Goal: Navigation & Orientation: Find specific page/section

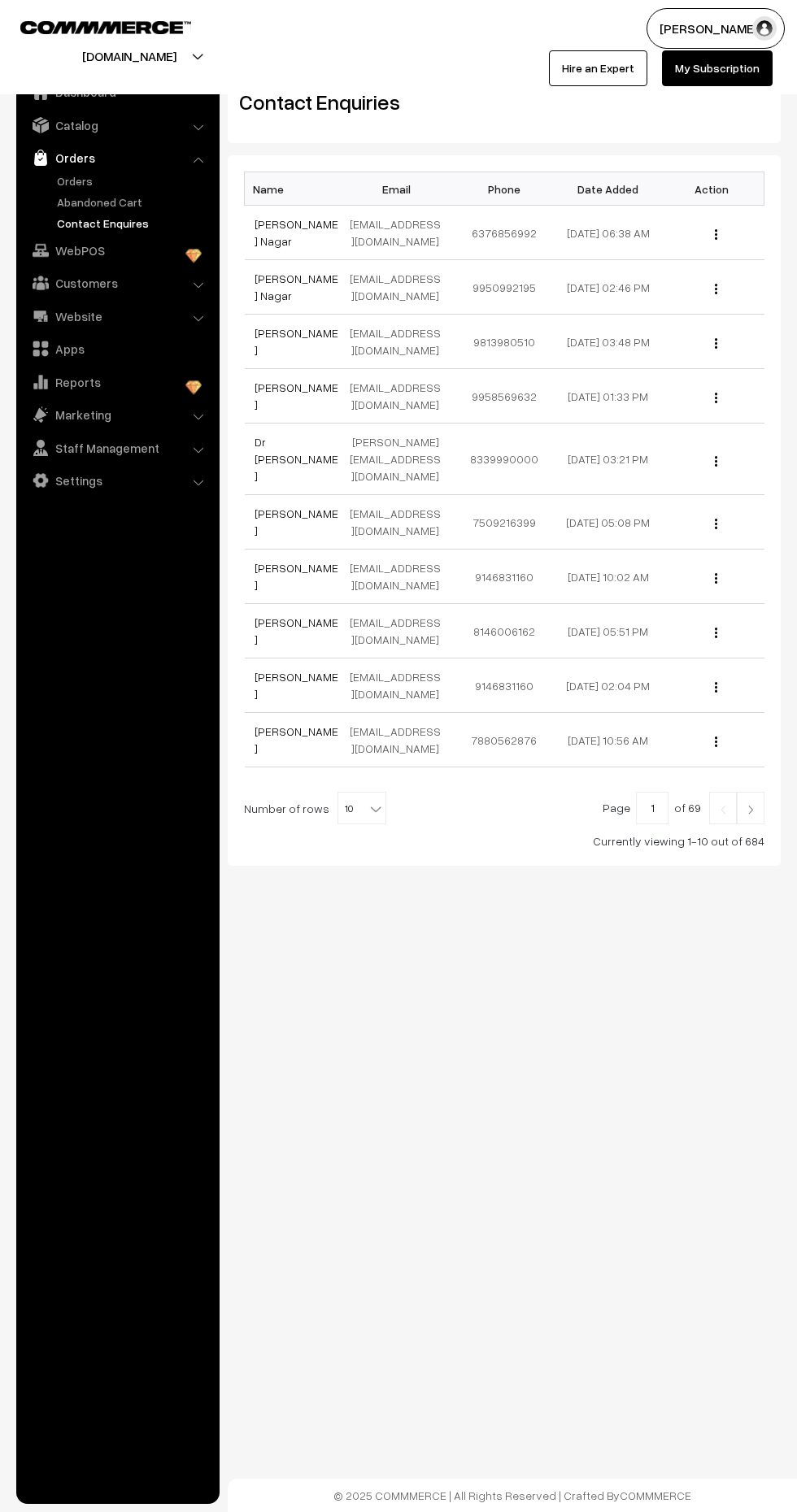
click at [85, 220] on link "Contact Enquires" at bounding box center [133, 223] width 161 height 17
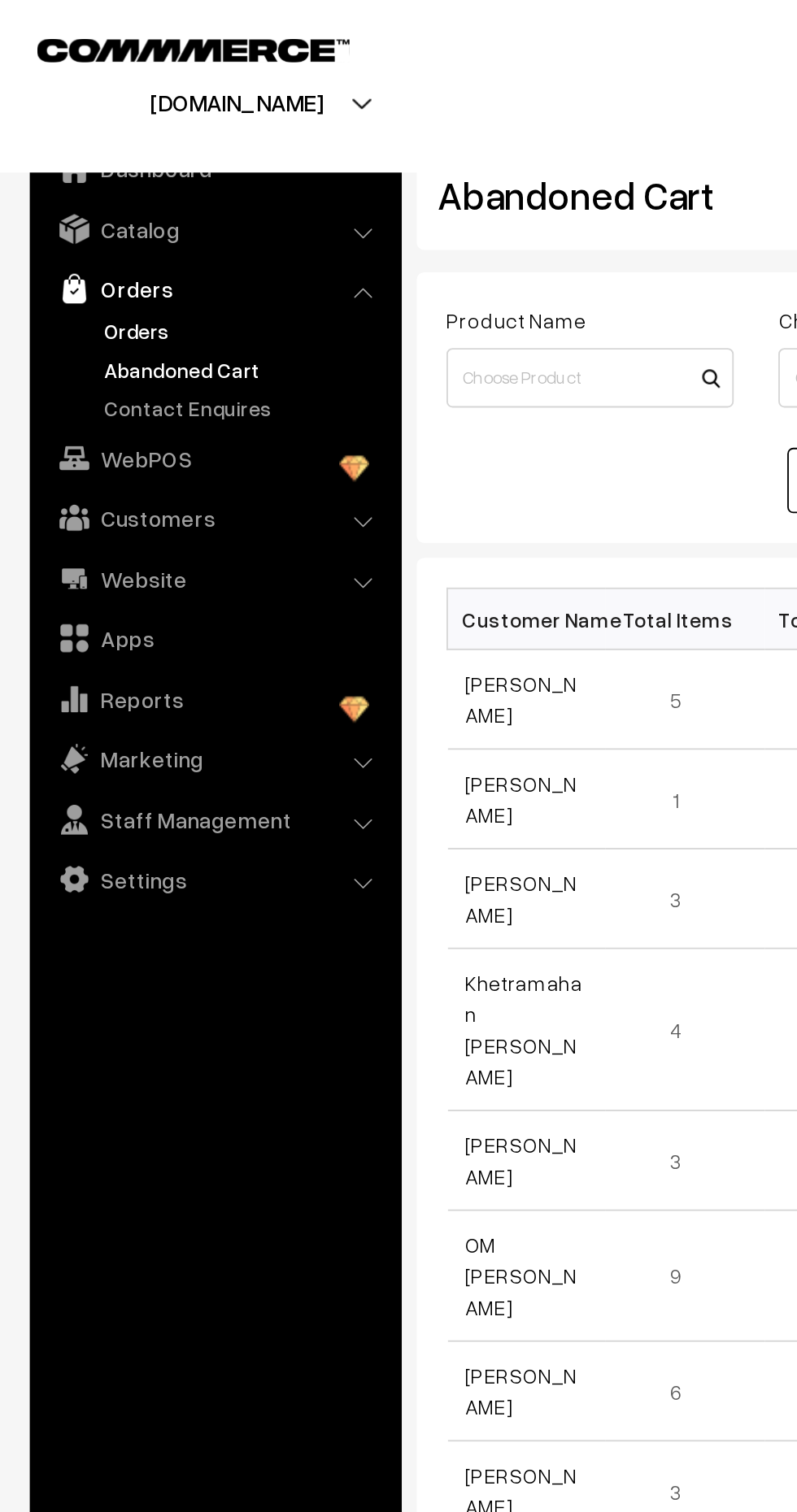
click at [98, 176] on link "Orders" at bounding box center [133, 181] width 161 height 17
